Goal: Register for event/course

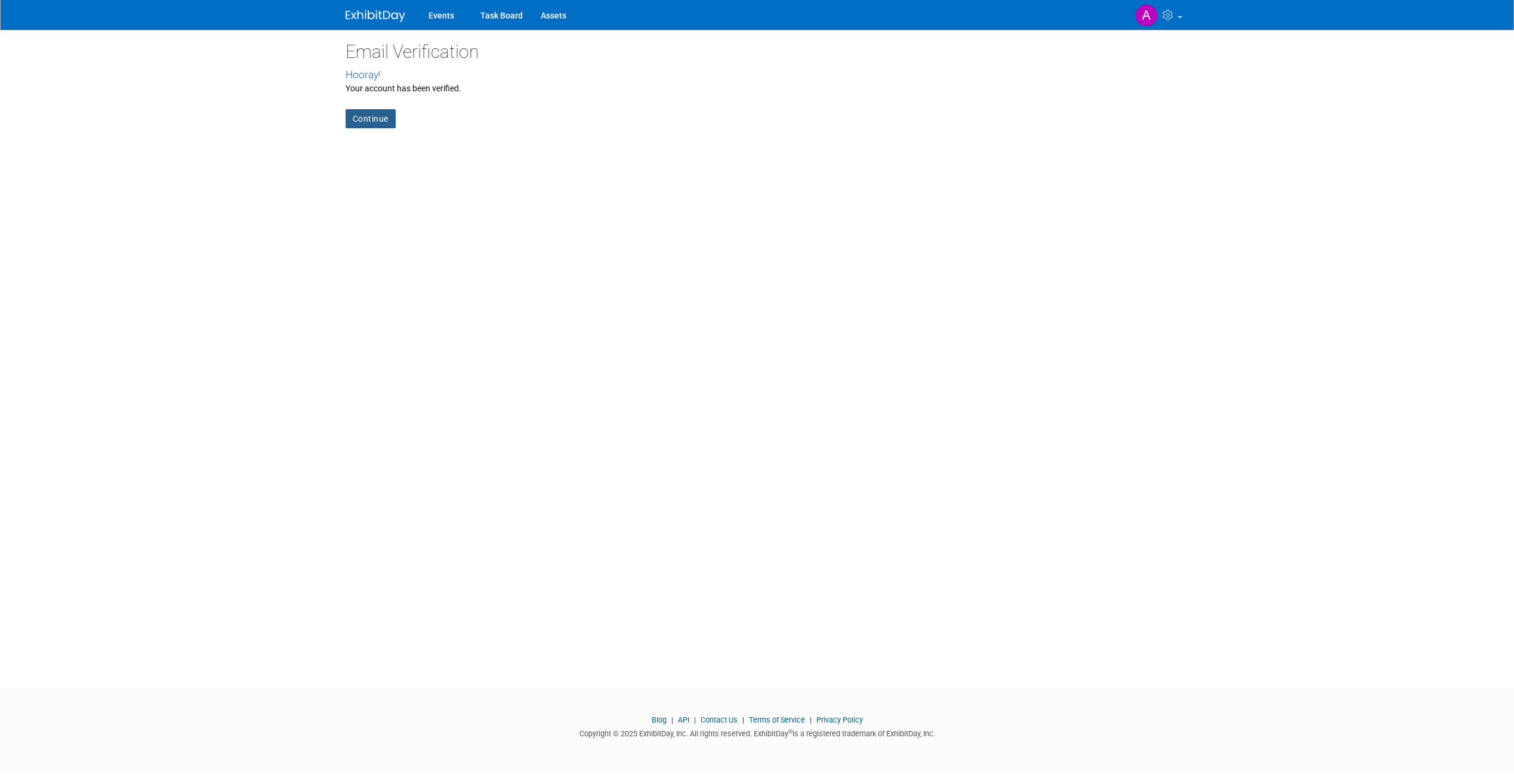
click at [387, 118] on link "Continue" at bounding box center [371, 118] width 50 height 19
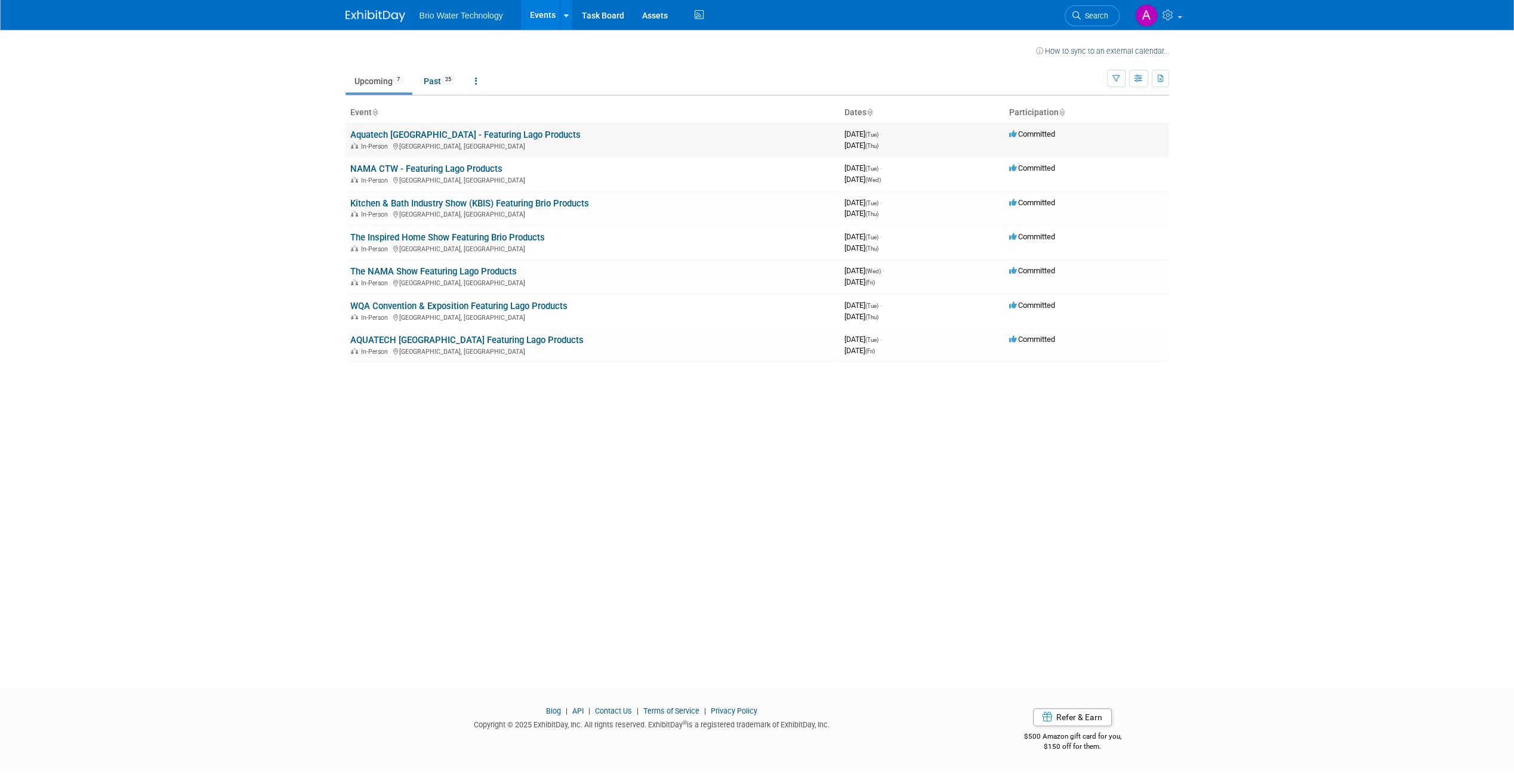
click at [386, 143] on span "In-Person" at bounding box center [376, 146] width 30 height 8
click at [580, 138] on td "Aquatech [GEOGRAPHIC_DATA] - Featuring Lago Products In-Person [GEOGRAPHIC_DATA…" at bounding box center [593, 140] width 495 height 34
click at [475, 136] on link "Aquatech [GEOGRAPHIC_DATA] - Featuring Lago Products" at bounding box center [465, 135] width 231 height 11
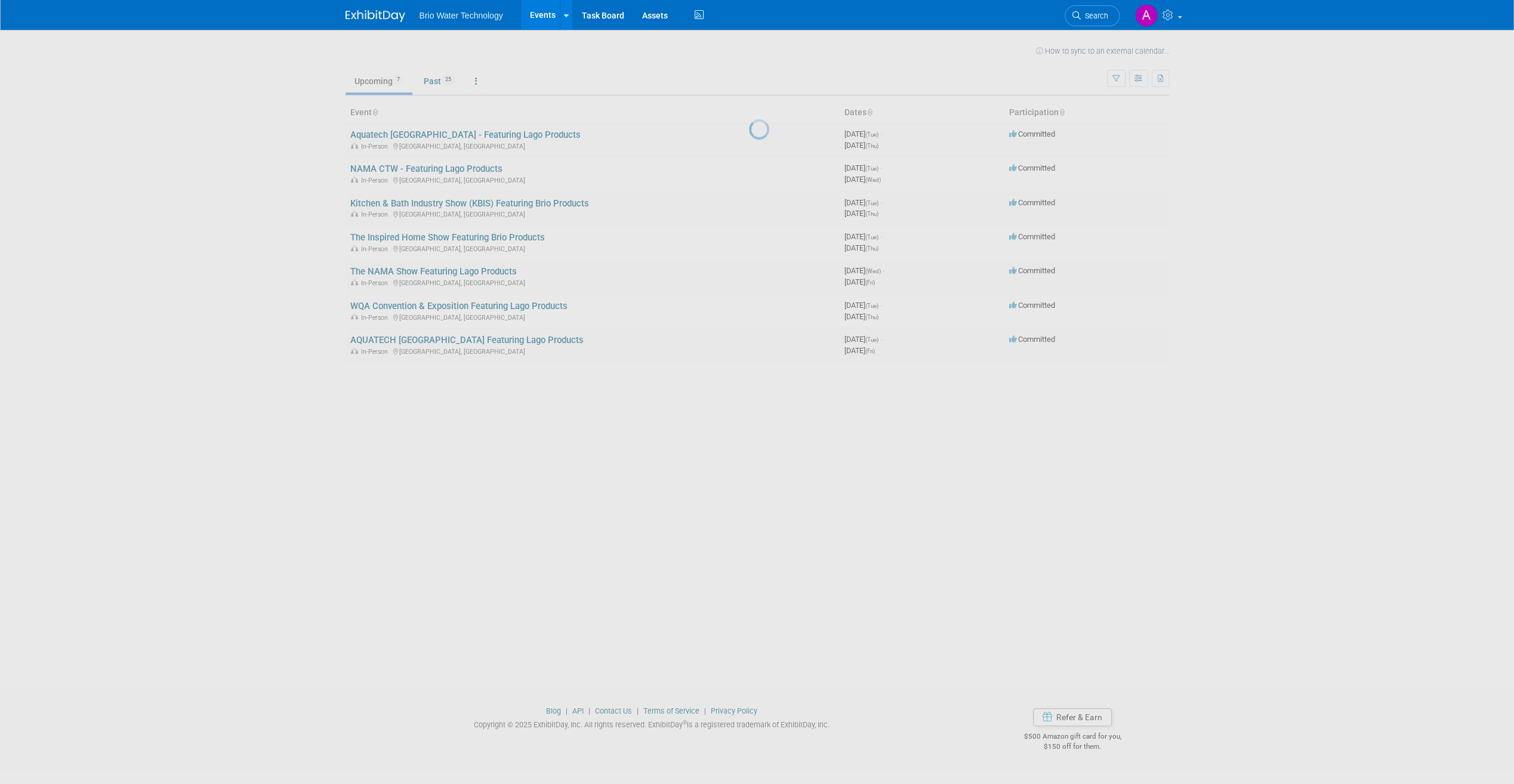
click at [749, 135] on div at bounding box center [757, 392] width 17 height 784
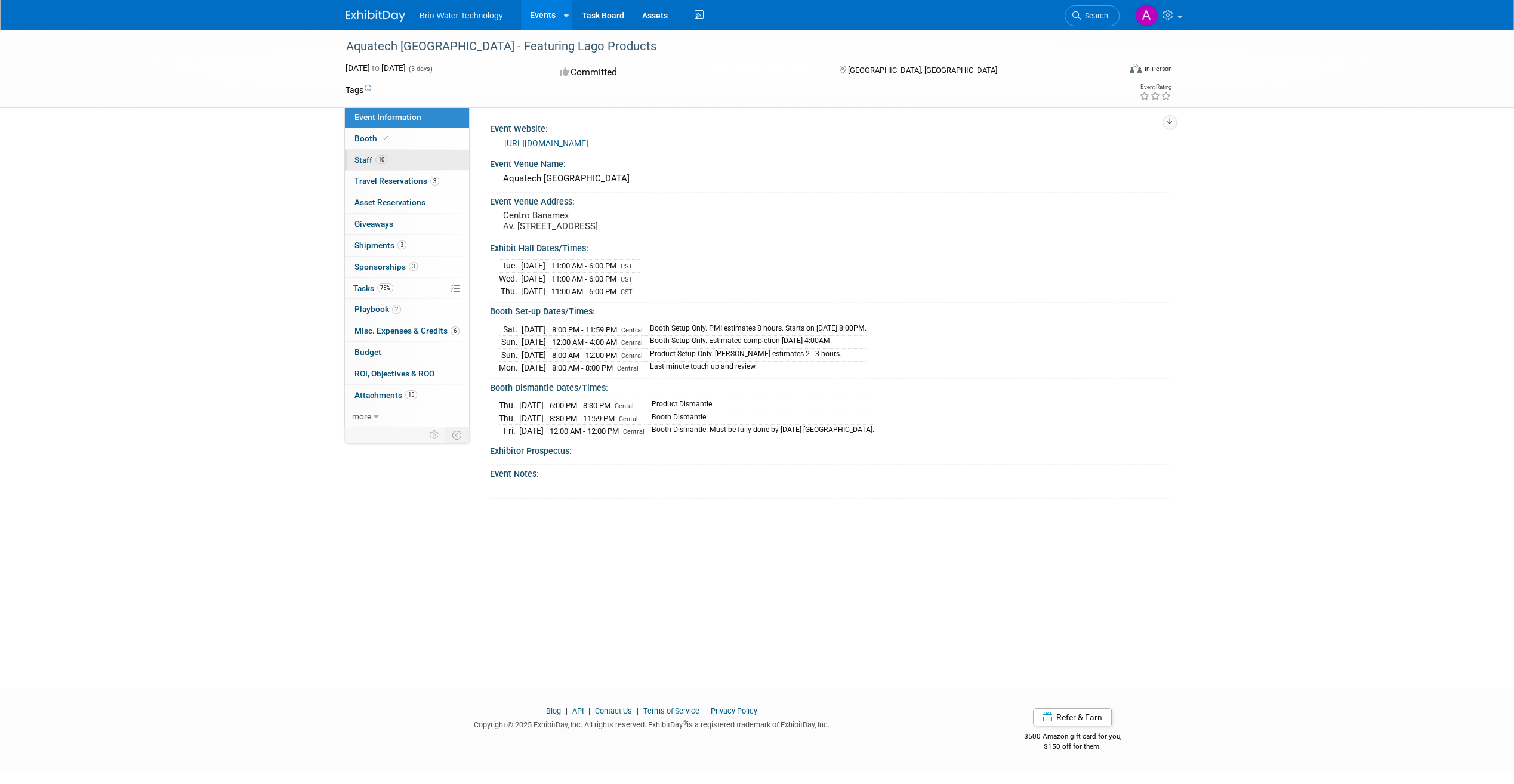
click at [366, 156] on span "Staff 10" at bounding box center [371, 159] width 33 height 10
